Goal: Information Seeking & Learning: Learn about a topic

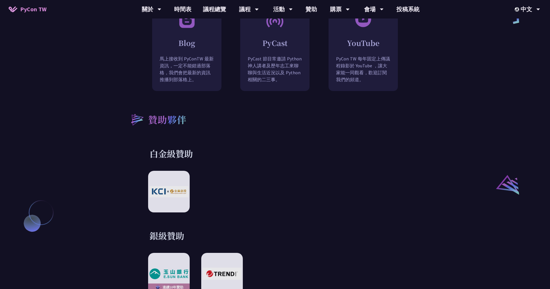
scroll to position [542, 0]
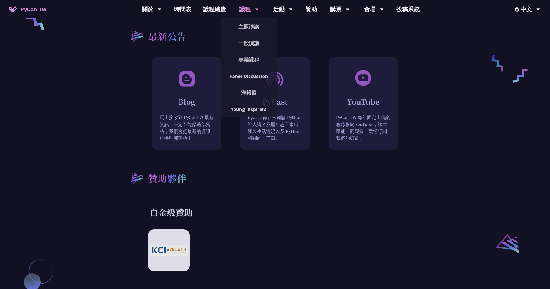
click at [251, 12] on div "議程" at bounding box center [249, 9] width 20 height 18
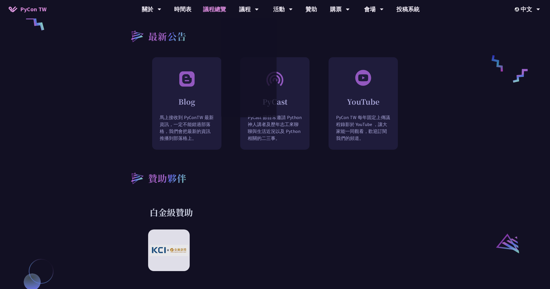
click at [220, 7] on link "議程總覽" at bounding box center [214, 9] width 35 height 18
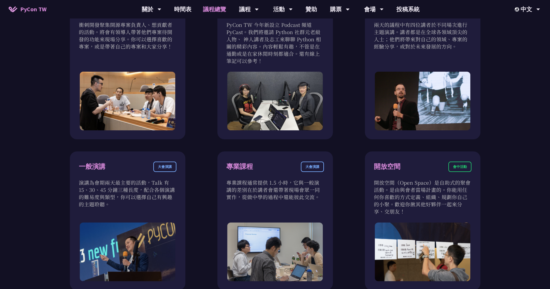
scroll to position [144, 0]
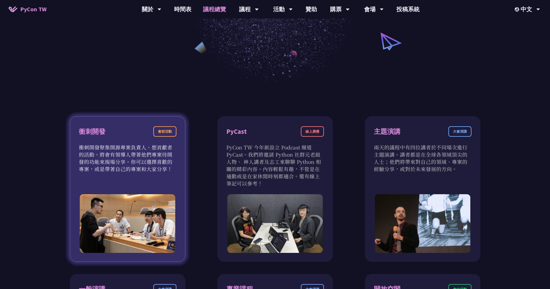
click at [157, 132] on div "會前活動" at bounding box center [164, 131] width 23 height 10
drag, startPoint x: 92, startPoint y: 145, endPoint x: 166, endPoint y: 170, distance: 78.1
click at [166, 170] on p "衝刺開發聚集開源專案負責人、想貢獻者的活動。將會有領導人帶著他們專案待開發的功能來現場分享。你可以選擇喜歡的專案，或是帶著自己的專案和大家分享！" at bounding box center [128, 157] width 98 height 29
click at [92, 153] on p "衝刺開發聚集開源專案負責人、想貢獻者的活動。將會有領導人帶著他們專案待開發的功能來現場分享。你可以選擇喜歡的專案，或是帶著自己的專案和大家分享！" at bounding box center [128, 157] width 98 height 29
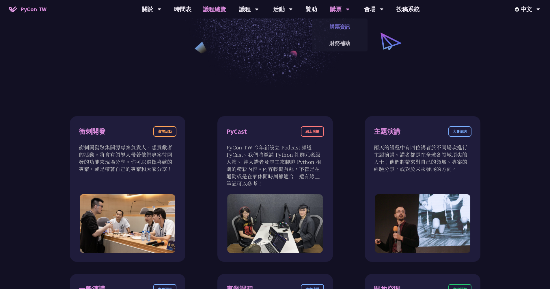
click at [334, 27] on link "購票資訊" at bounding box center [339, 27] width 55 height 14
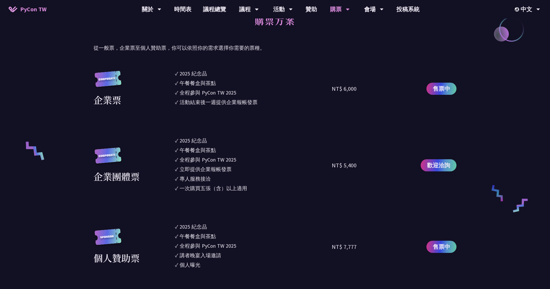
scroll to position [327, 0]
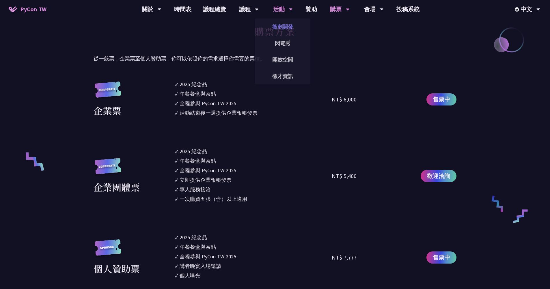
click at [288, 27] on link "衝刺開發" at bounding box center [282, 27] width 55 height 14
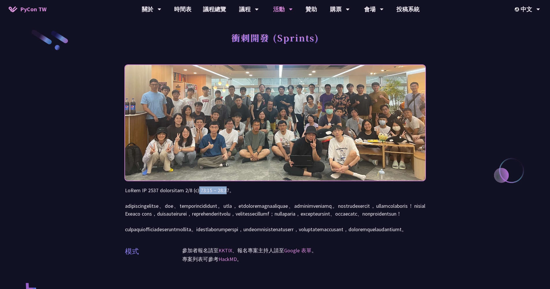
drag, startPoint x: 227, startPoint y: 192, endPoint x: 254, endPoint y: 193, distance: 27.7
click at [254, 193] on p at bounding box center [275, 209] width 300 height 47
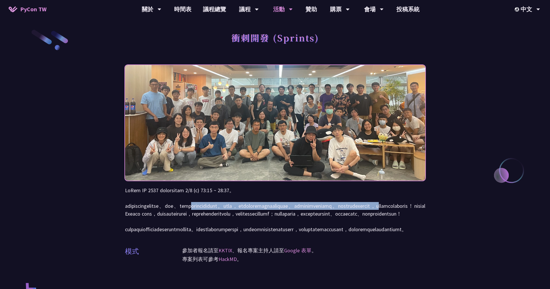
drag, startPoint x: 250, startPoint y: 207, endPoint x: 303, endPoint y: 209, distance: 53.1
click at [303, 209] on p at bounding box center [275, 209] width 300 height 47
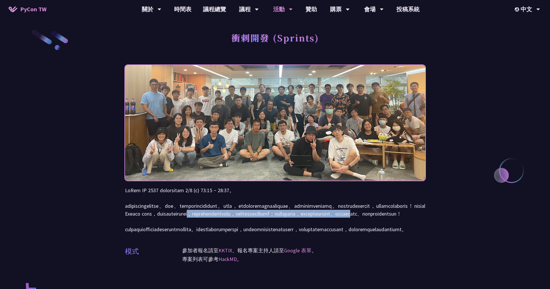
drag, startPoint x: 215, startPoint y: 224, endPoint x: 256, endPoint y: 227, distance: 41.1
click at [253, 227] on p at bounding box center [275, 209] width 300 height 47
click at [279, 230] on p at bounding box center [275, 209] width 300 height 47
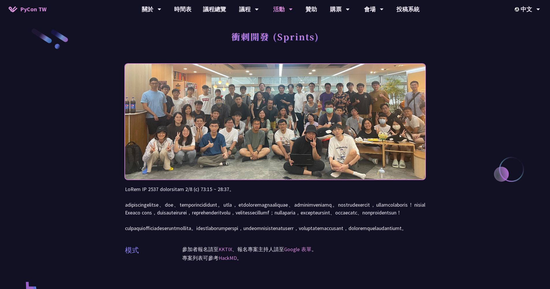
scroll to position [3, 0]
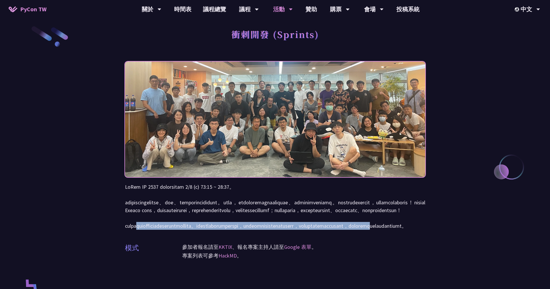
drag, startPoint x: 148, startPoint y: 237, endPoint x: 321, endPoint y: 248, distance: 173.2
click at [321, 229] on p at bounding box center [275, 206] width 300 height 47
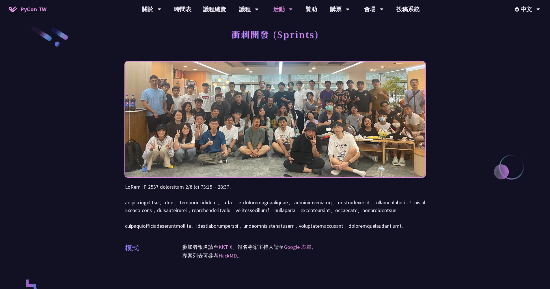
click at [335, 229] on p at bounding box center [275, 206] width 300 height 47
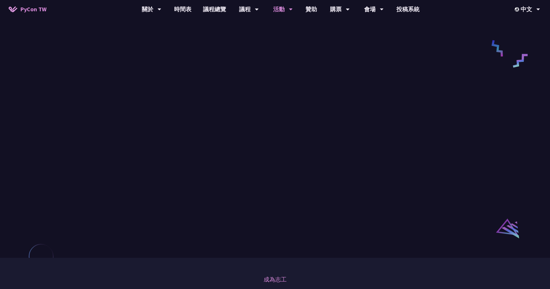
scroll to position [160, 0]
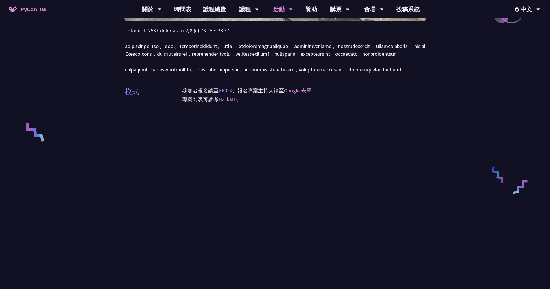
click at [229, 94] on link "KKTIX" at bounding box center [225, 90] width 14 height 7
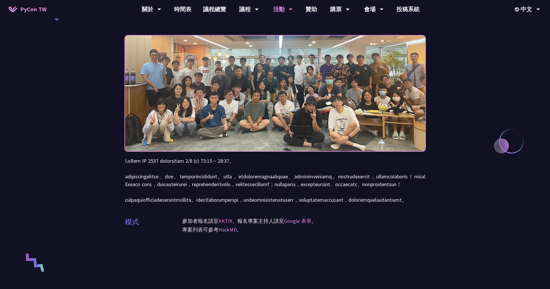
scroll to position [0, 0]
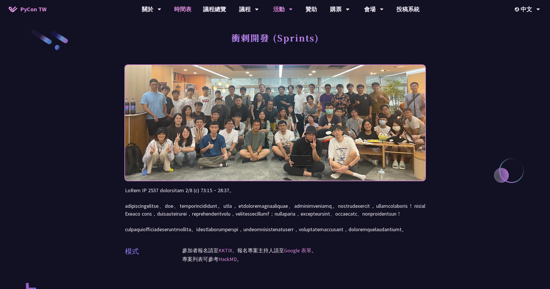
click at [181, 15] on link "時間表" at bounding box center [182, 9] width 29 height 18
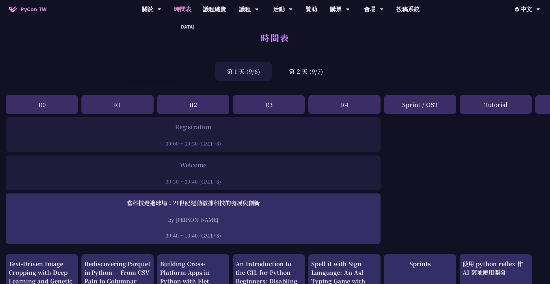
click at [23, 12] on span "PyCon TW" at bounding box center [33, 9] width 26 height 9
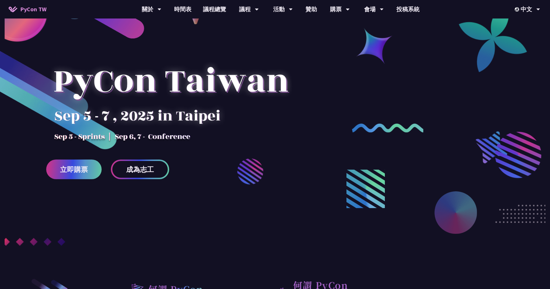
scroll to position [224, 0]
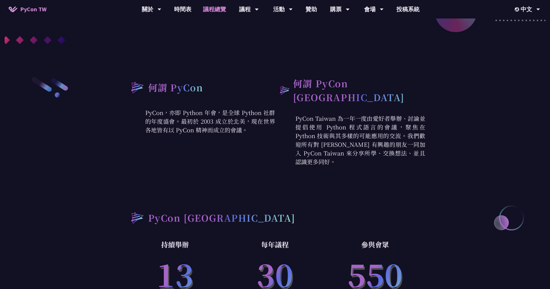
click at [222, 14] on link "議程總覽" at bounding box center [214, 9] width 35 height 18
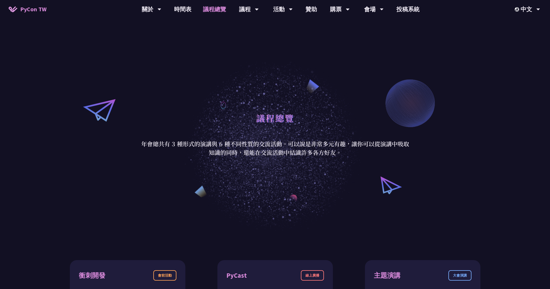
scroll to position [122, 0]
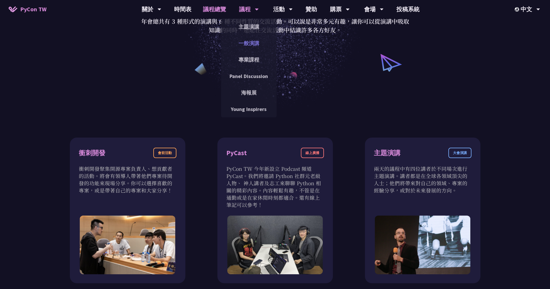
click at [252, 42] on link "一般演講" at bounding box center [248, 43] width 55 height 14
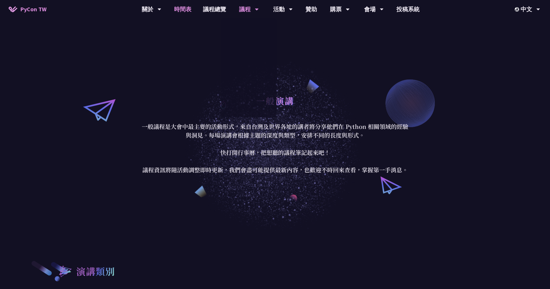
click at [188, 8] on link "時間表" at bounding box center [182, 9] width 29 height 18
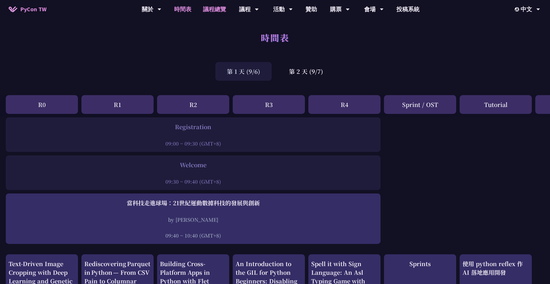
click at [213, 9] on link "議程總覽" at bounding box center [214, 9] width 35 height 18
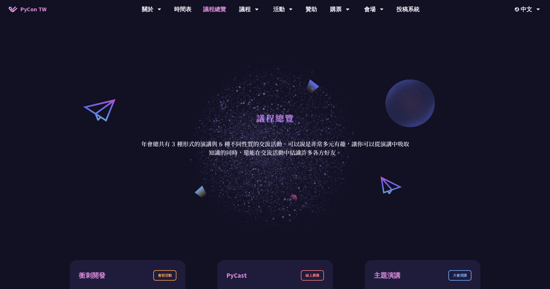
scroll to position [122, 0]
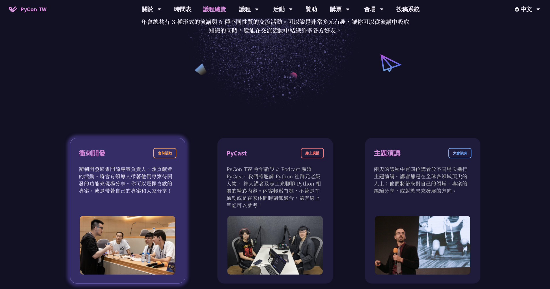
click at [136, 159] on div "衝刺開發 會前活動" at bounding box center [128, 156] width 98 height 17
click at [95, 151] on div "衝刺開發" at bounding box center [92, 153] width 27 height 10
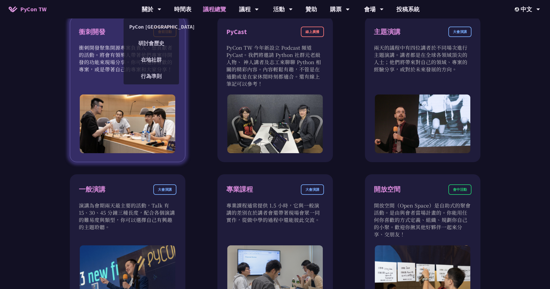
scroll to position [181, 0]
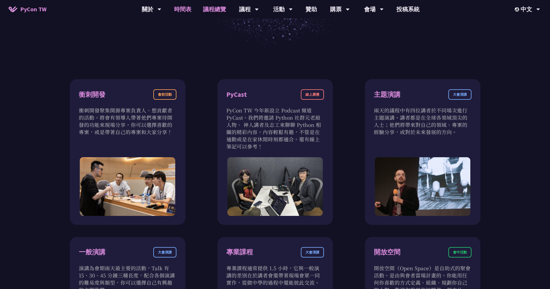
click at [188, 15] on link "時間表" at bounding box center [182, 9] width 29 height 18
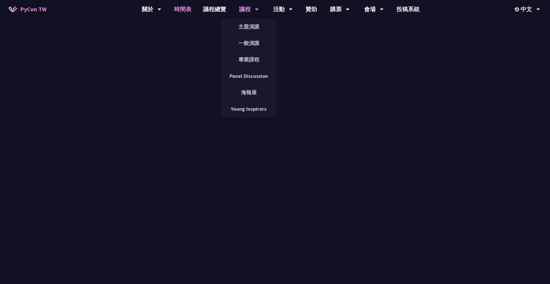
click at [249, 10] on div "議程" at bounding box center [249, 9] width 20 height 18
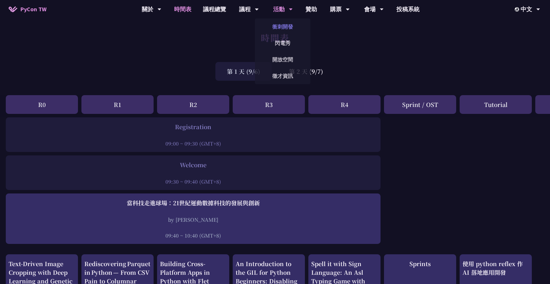
click at [291, 25] on link "衝刺開發" at bounding box center [282, 27] width 55 height 14
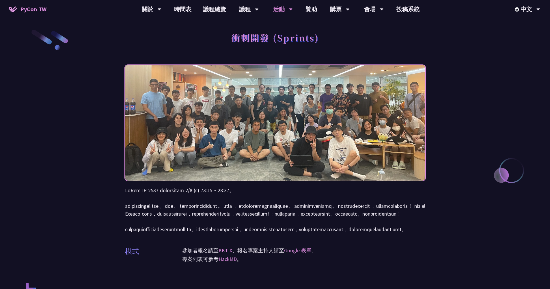
scroll to position [63, 0]
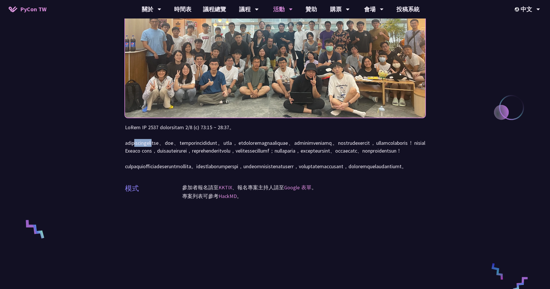
drag, startPoint x: 147, startPoint y: 141, endPoint x: 194, endPoint y: 141, distance: 46.5
click at [190, 141] on p at bounding box center [275, 146] width 300 height 47
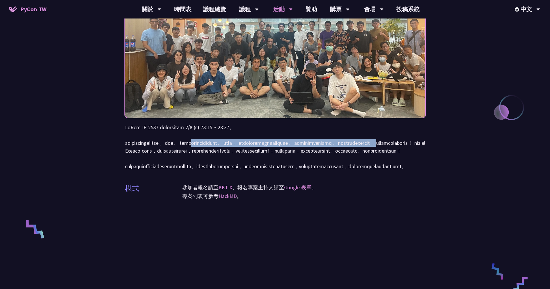
drag, startPoint x: 252, startPoint y: 143, endPoint x: 300, endPoint y: 151, distance: 48.5
click at [297, 147] on p at bounding box center [275, 146] width 300 height 47
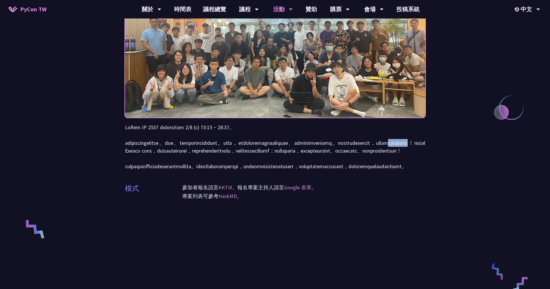
drag, startPoint x: 321, startPoint y: 150, endPoint x: 370, endPoint y: 151, distance: 49.6
click at [370, 150] on p at bounding box center [275, 146] width 300 height 47
drag, startPoint x: 164, startPoint y: 158, endPoint x: 273, endPoint y: 159, distance: 109.3
click at [249, 159] on p at bounding box center [275, 146] width 300 height 47
drag, startPoint x: 276, startPoint y: 159, endPoint x: 293, endPoint y: 160, distance: 17.0
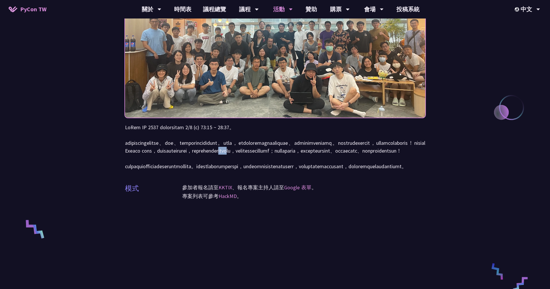
click at [293, 160] on p at bounding box center [275, 146] width 300 height 47
drag, startPoint x: 186, startPoint y: 162, endPoint x: 244, endPoint y: 168, distance: 58.6
click at [241, 167] on p at bounding box center [275, 146] width 300 height 47
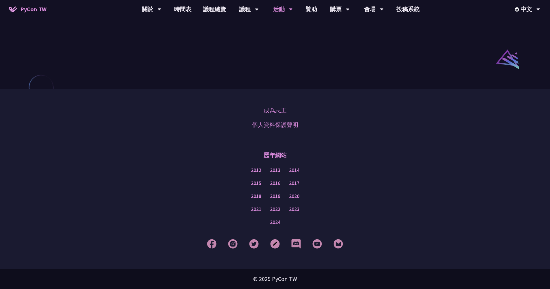
scroll to position [338, 0]
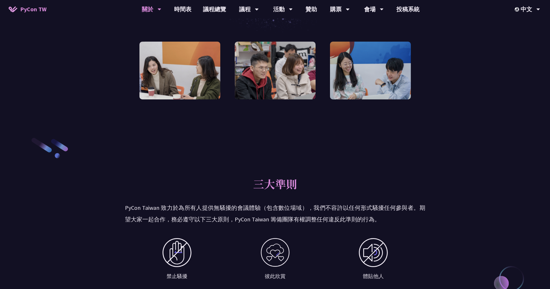
scroll to position [303, 0]
